Goal: Task Accomplishment & Management: Use online tool/utility

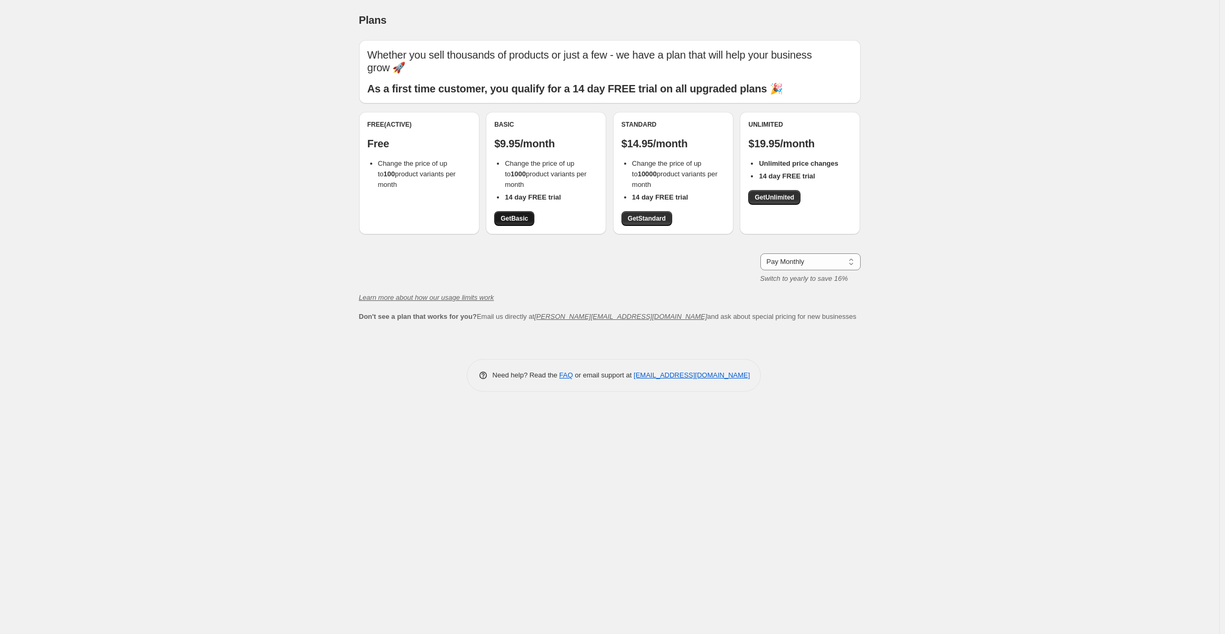
click at [509, 219] on span "Get Basic" at bounding box center [514, 218] width 27 height 8
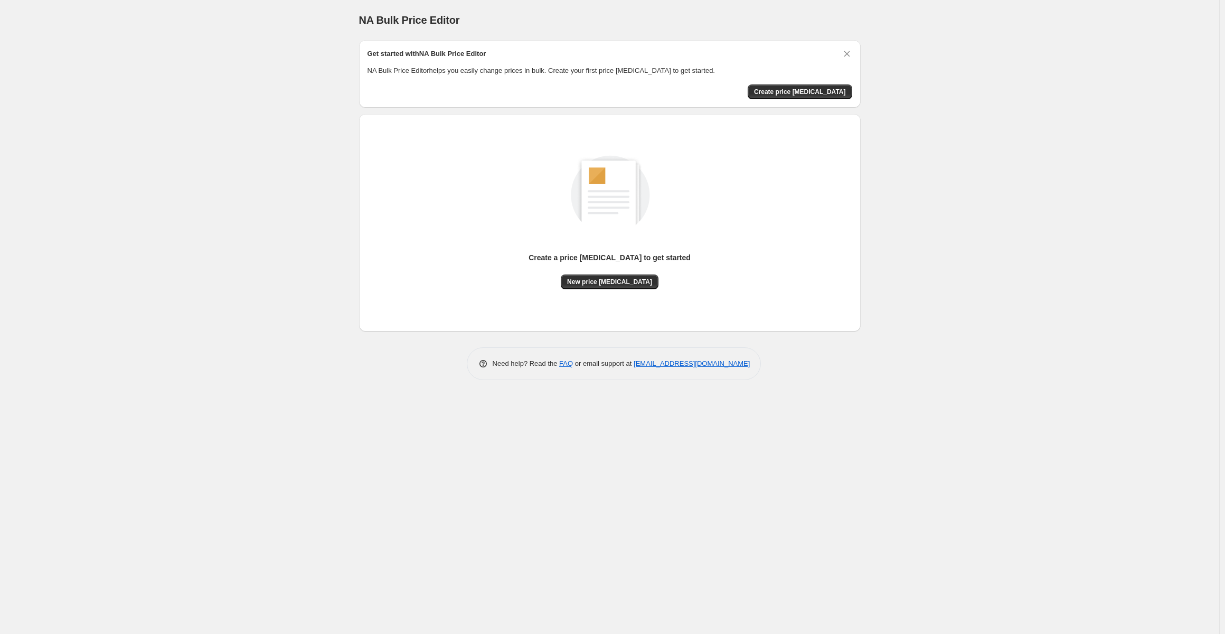
click at [620, 293] on div "Create a price [MEDICAL_DATA] to get started New price [MEDICAL_DATA]" at bounding box center [610, 223] width 485 height 201
click at [813, 90] on span "Create price [MEDICAL_DATA]" at bounding box center [800, 92] width 92 height 8
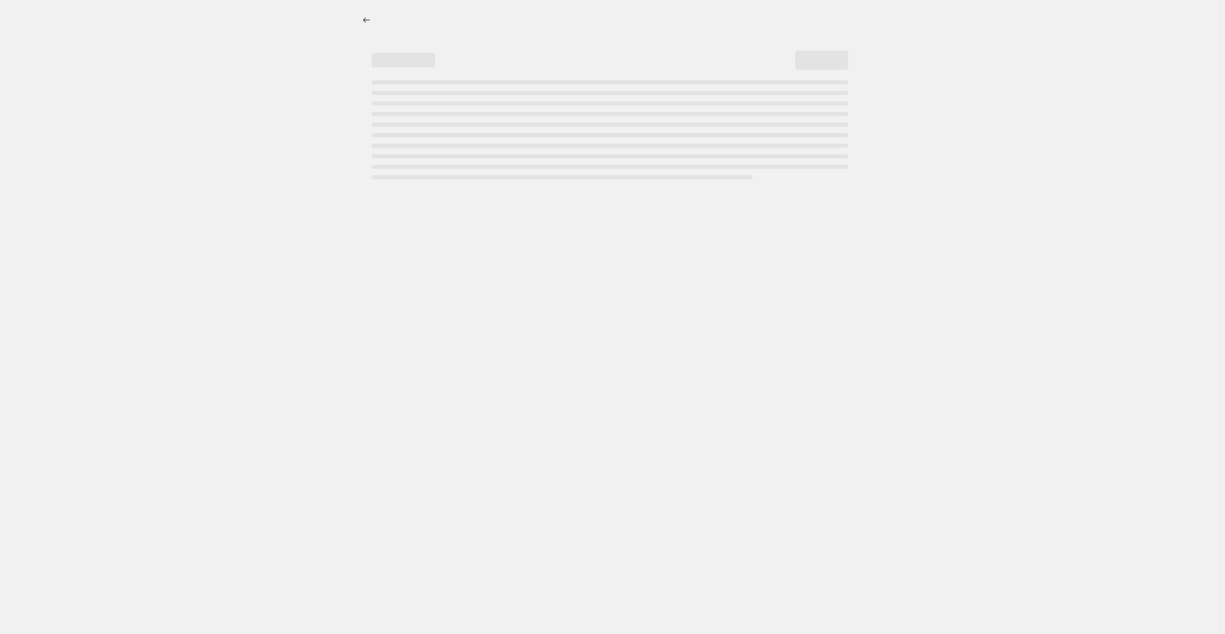
select select "percentage"
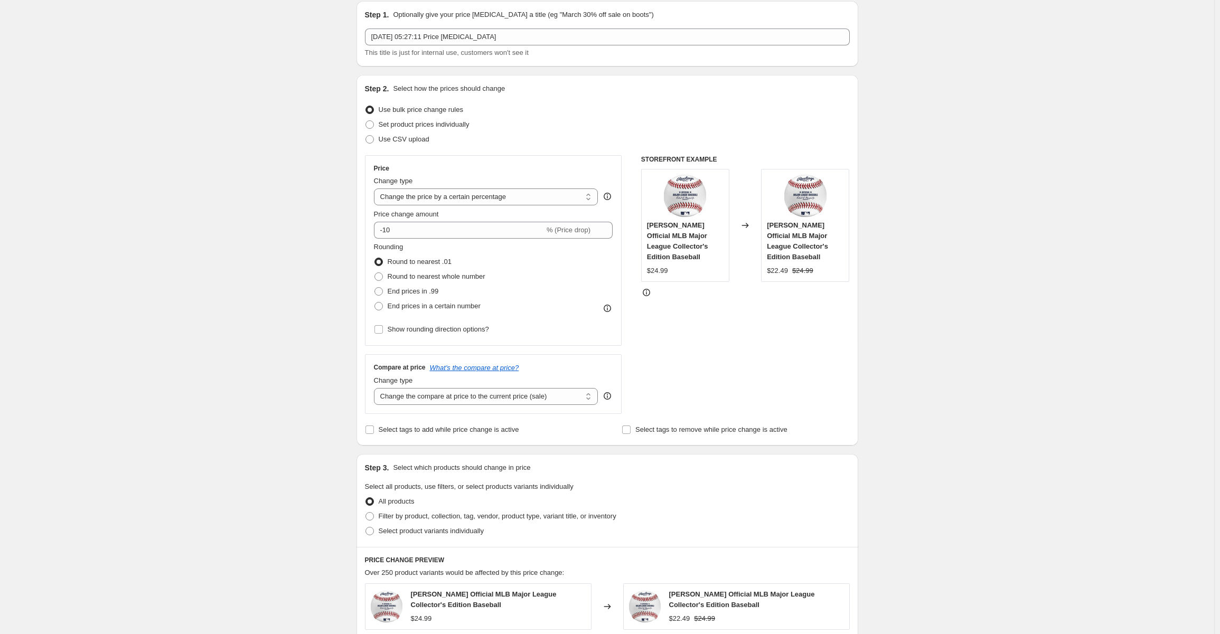
scroll to position [53, 0]
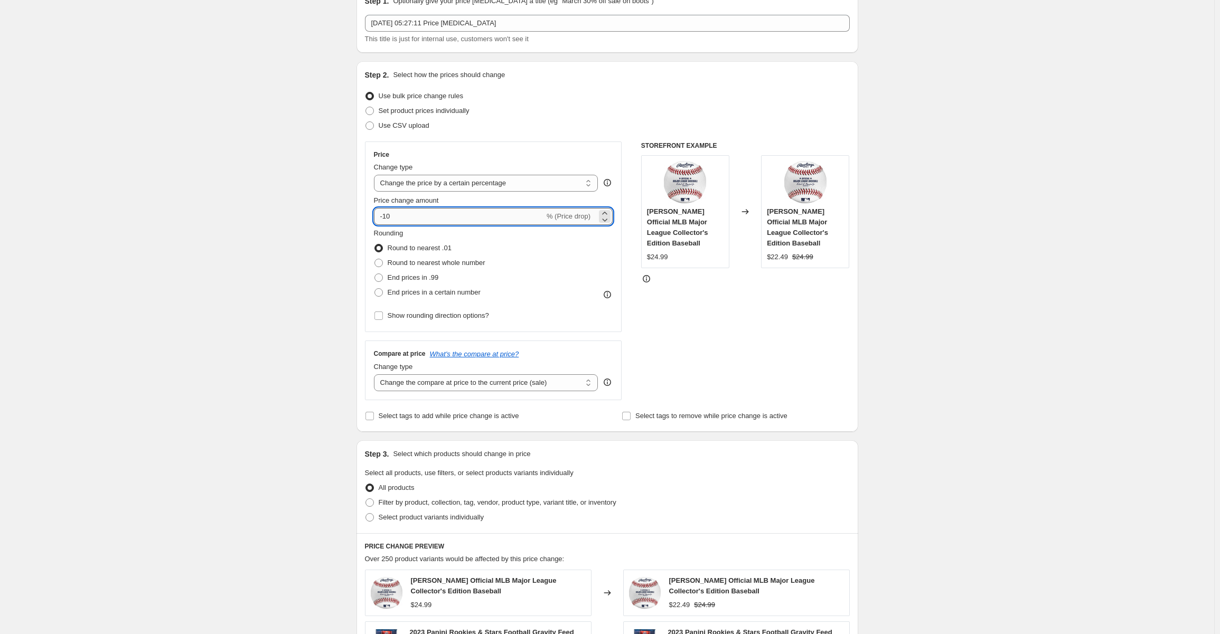
drag, startPoint x: 413, startPoint y: 214, endPoint x: 380, endPoint y: 215, distance: 33.3
click at [380, 215] on input "-10" at bounding box center [459, 216] width 171 height 17
type input "-85"
click at [259, 272] on div "Create new price [MEDICAL_DATA]. This page is ready Create new price [MEDICAL_D…" at bounding box center [607, 478] width 1214 height 1062
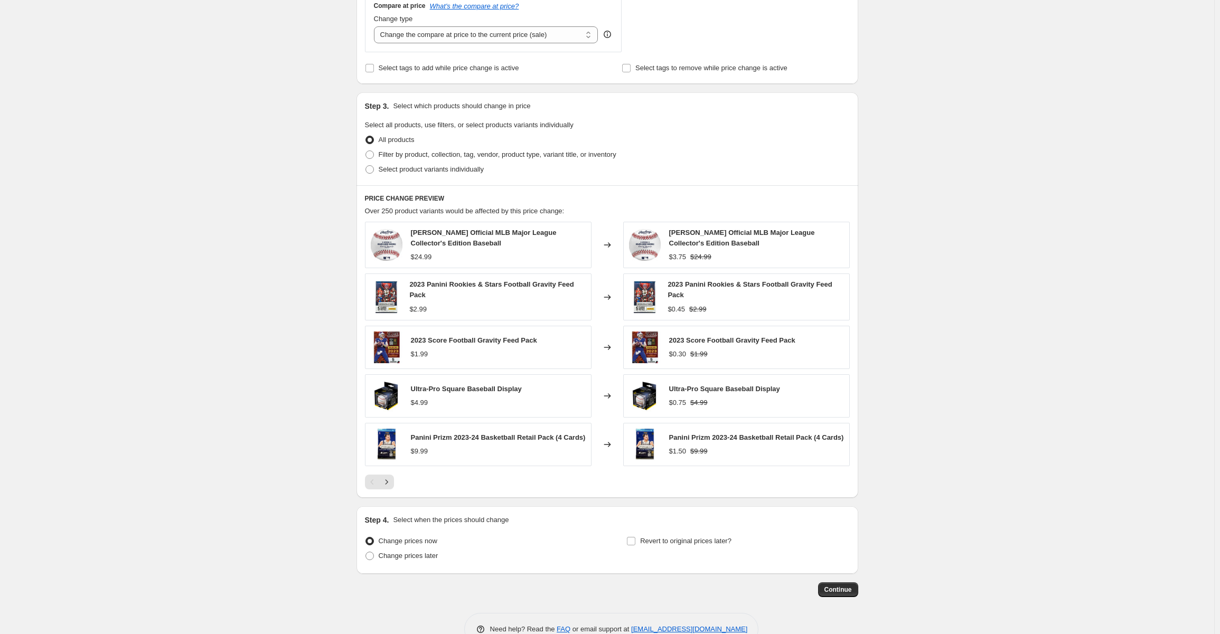
scroll to position [426, 0]
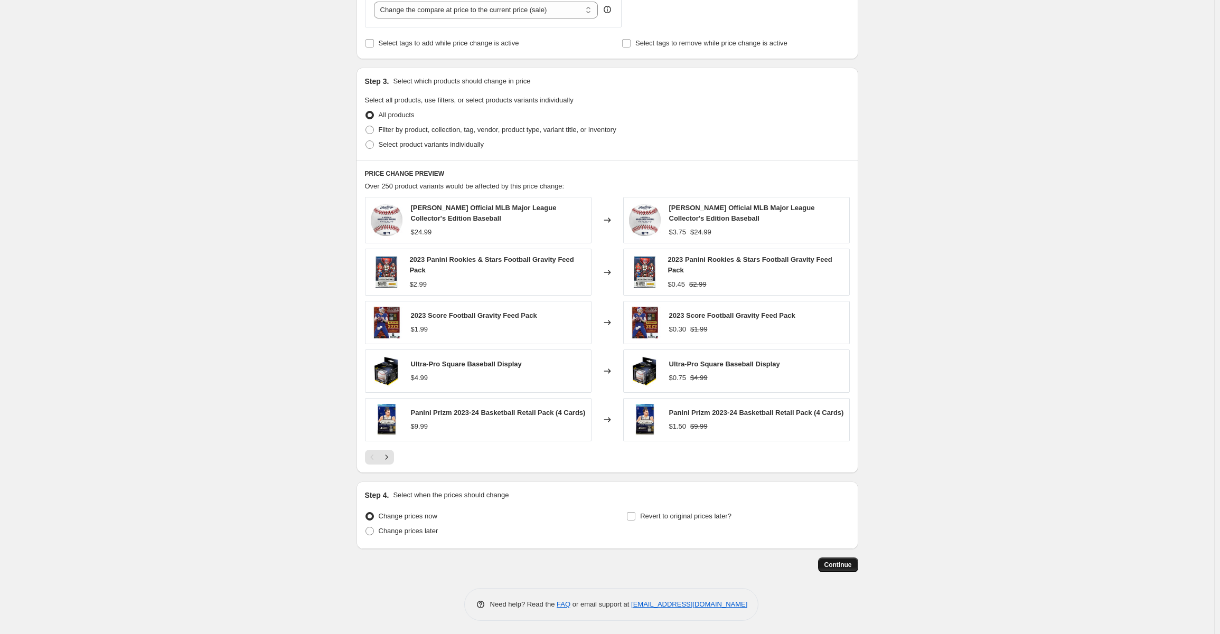
click at [840, 566] on span "Continue" at bounding box center [837, 565] width 27 height 8
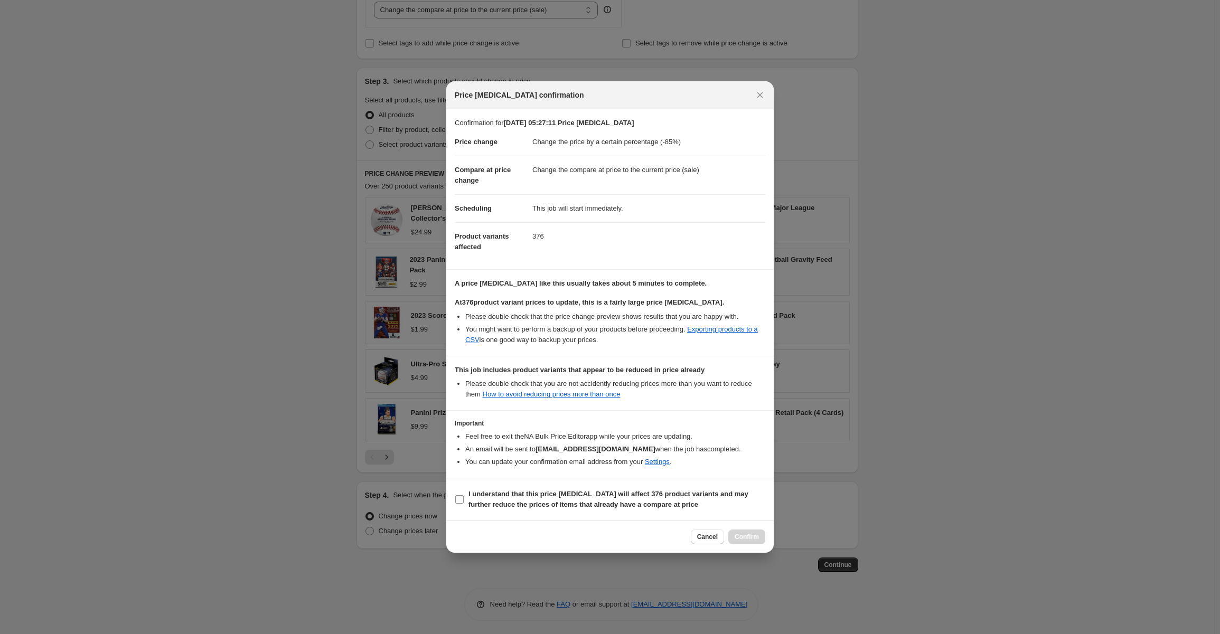
click at [462, 497] on input "I understand that this price [MEDICAL_DATA] will affect 376 product variants an…" at bounding box center [459, 499] width 8 height 8
checkbox input "true"
click at [753, 534] on span "Confirm" at bounding box center [746, 537] width 24 height 8
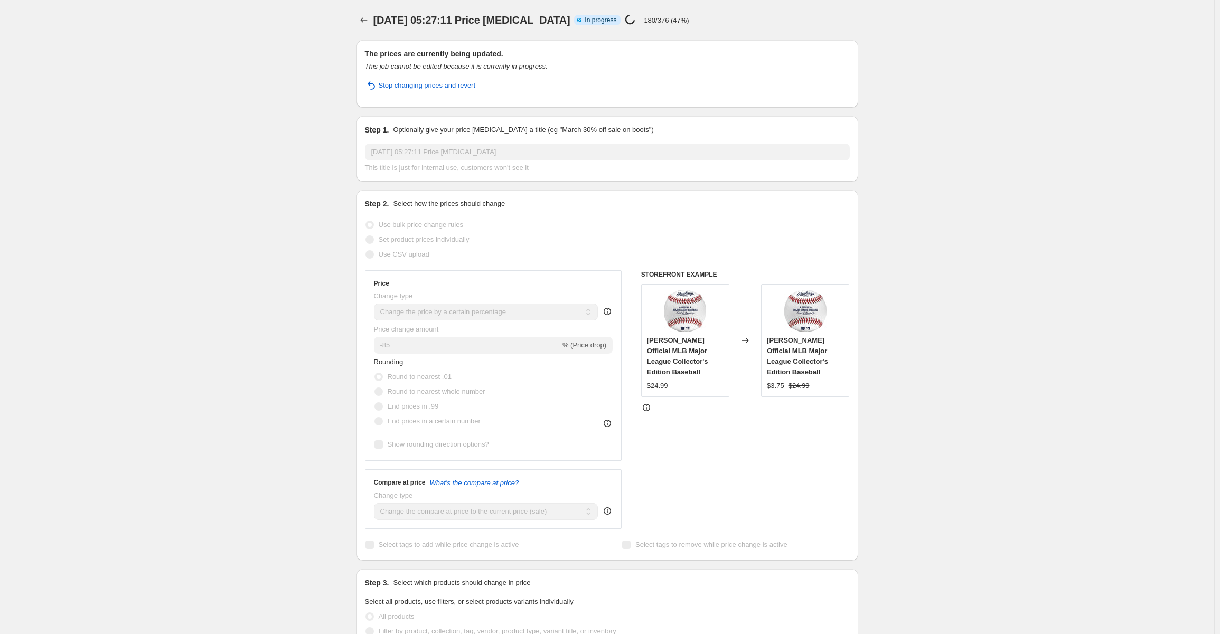
click at [963, 88] on div "[DATE] 05:27:11 Price [MEDICAL_DATA]. This page is ready [DATE] 05:27:11 Price …" at bounding box center [607, 557] width 1214 height 1115
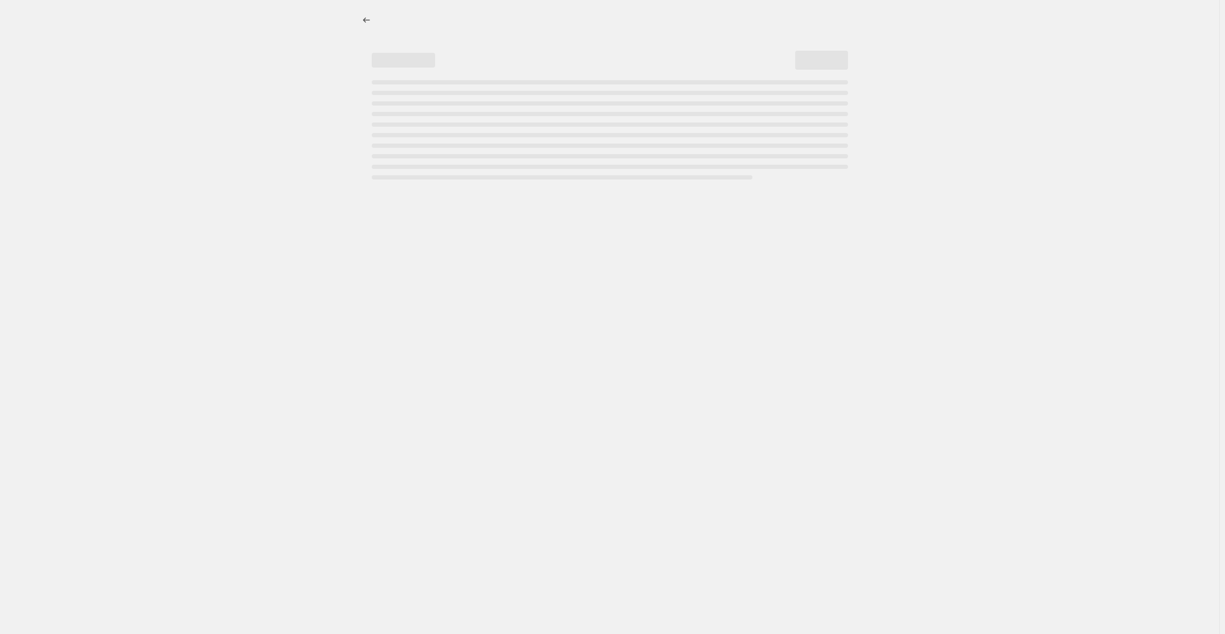
select select "percentage"
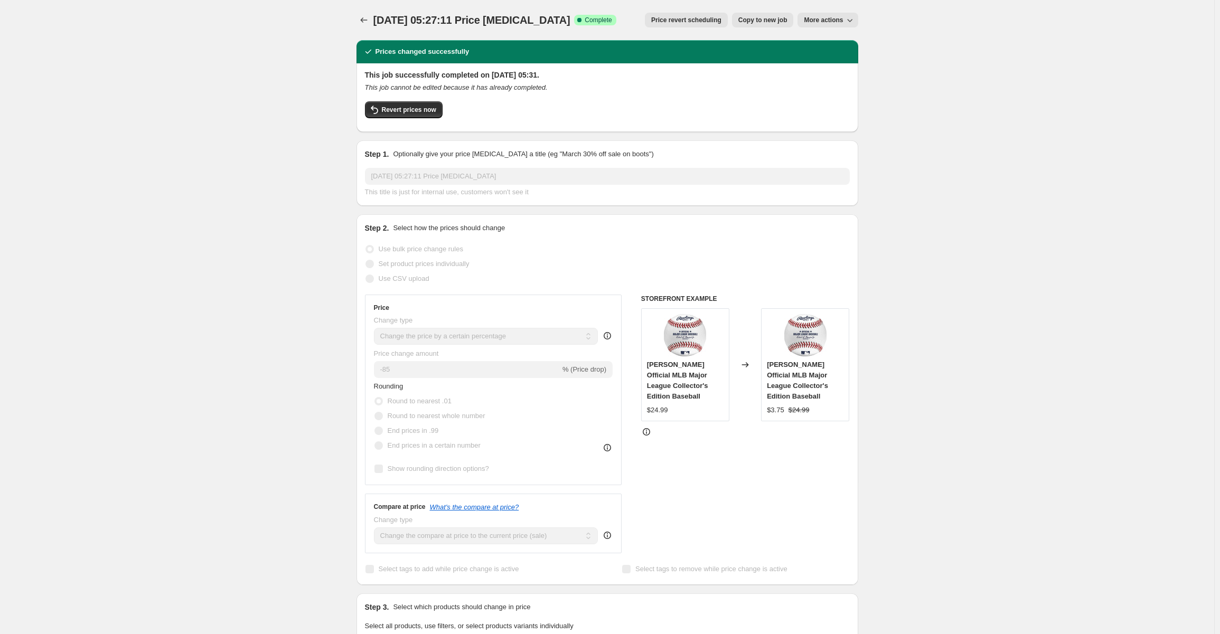
click at [840, 18] on span "More actions" at bounding box center [823, 20] width 39 height 8
click at [944, 77] on div "5 Sept 2025, 05:27:11 Price change job. This page is ready 5 Sept 2025, 05:27:1…" at bounding box center [607, 569] width 1214 height 1139
click at [536, 240] on div "Step 2. Select how the prices should change Use bulk price change rules Set pro…" at bounding box center [607, 400] width 485 height 354
